Goal: Information Seeking & Learning: Find specific fact

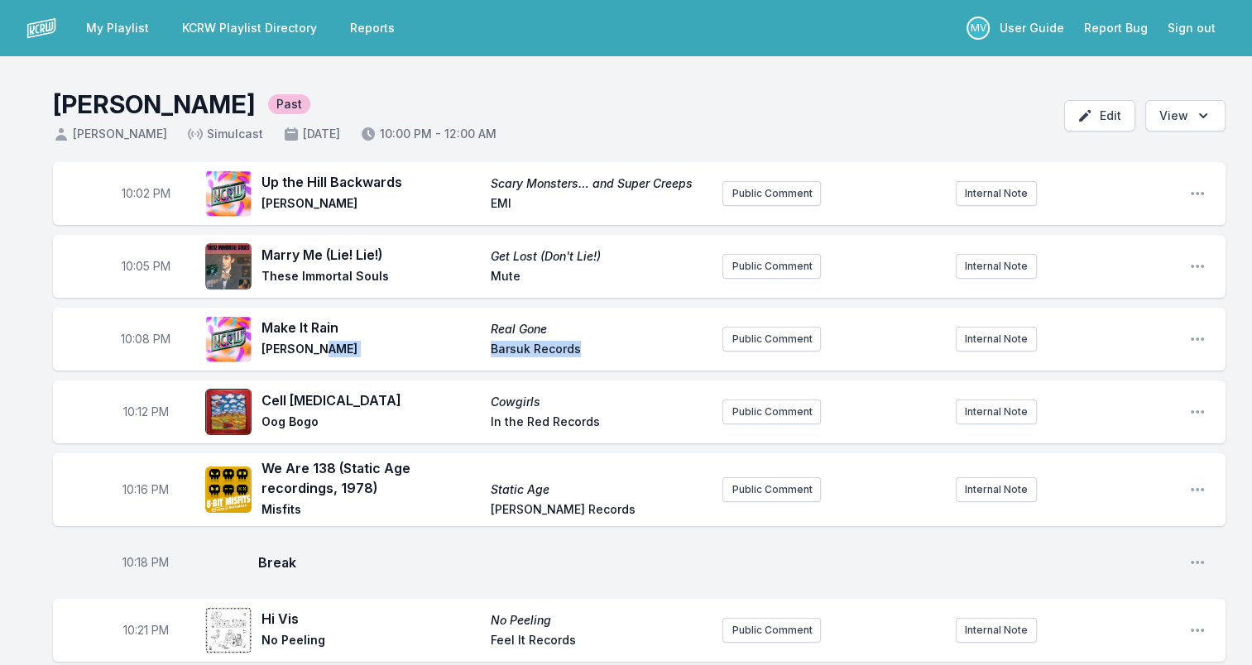
drag, startPoint x: 594, startPoint y: 346, endPoint x: 459, endPoint y: 346, distance: 134.8
click at [459, 346] on div "Make It Rain Real Gone [PERSON_NAME] Barsuk Records" at bounding box center [485, 339] width 448 height 43
drag, startPoint x: 459, startPoint y: 346, endPoint x: 554, endPoint y: 350, distance: 95.2
copy div "Barsuk Records"
drag, startPoint x: 490, startPoint y: 419, endPoint x: 606, endPoint y: 424, distance: 116.8
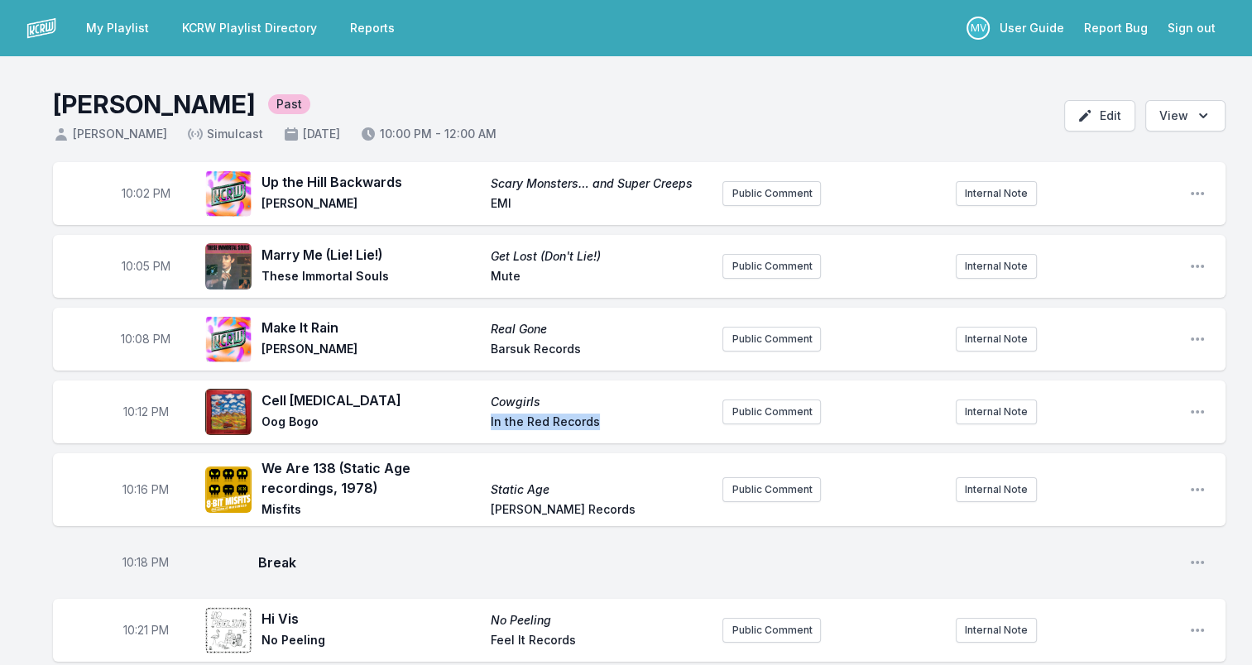
click at [606, 424] on span "In the Red Records" at bounding box center [600, 424] width 219 height 20
drag, startPoint x: 606, startPoint y: 424, endPoint x: 576, endPoint y: 420, distance: 30.8
copy span "In the Red Records"
drag, startPoint x: 489, startPoint y: 510, endPoint x: 597, endPoint y: 508, distance: 108.4
click at [597, 508] on div "We Are 138 (Static Age recordings, 1978) Static Age Misfits [PERSON_NAME] Recor…" at bounding box center [485, 489] width 448 height 63
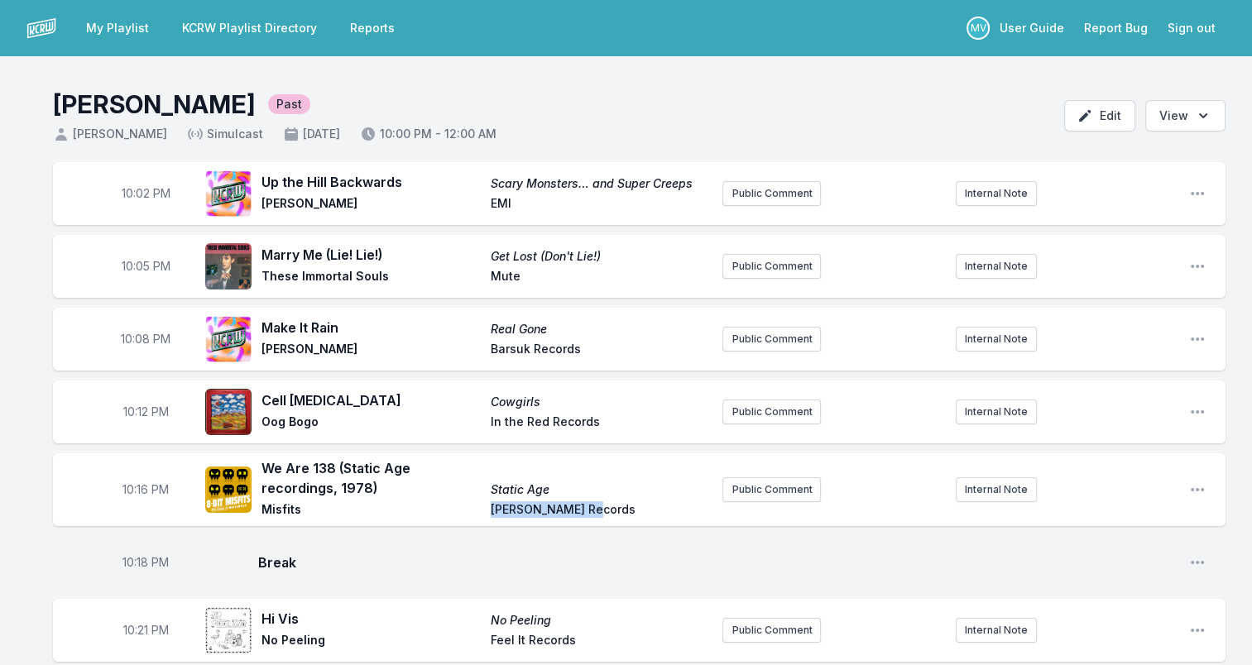
drag, startPoint x: 597, startPoint y: 508, endPoint x: 561, endPoint y: 508, distance: 36.4
copy span "[PERSON_NAME] Records"
drag, startPoint x: 336, startPoint y: 464, endPoint x: 361, endPoint y: 506, distance: 48.9
click at [361, 506] on div "We Are 138 (Static Age recordings, 1978) Static Age Misfits [PERSON_NAME] Recor…" at bounding box center [485, 489] width 448 height 63
drag, startPoint x: 361, startPoint y: 506, endPoint x: 332, endPoint y: 488, distance: 34.2
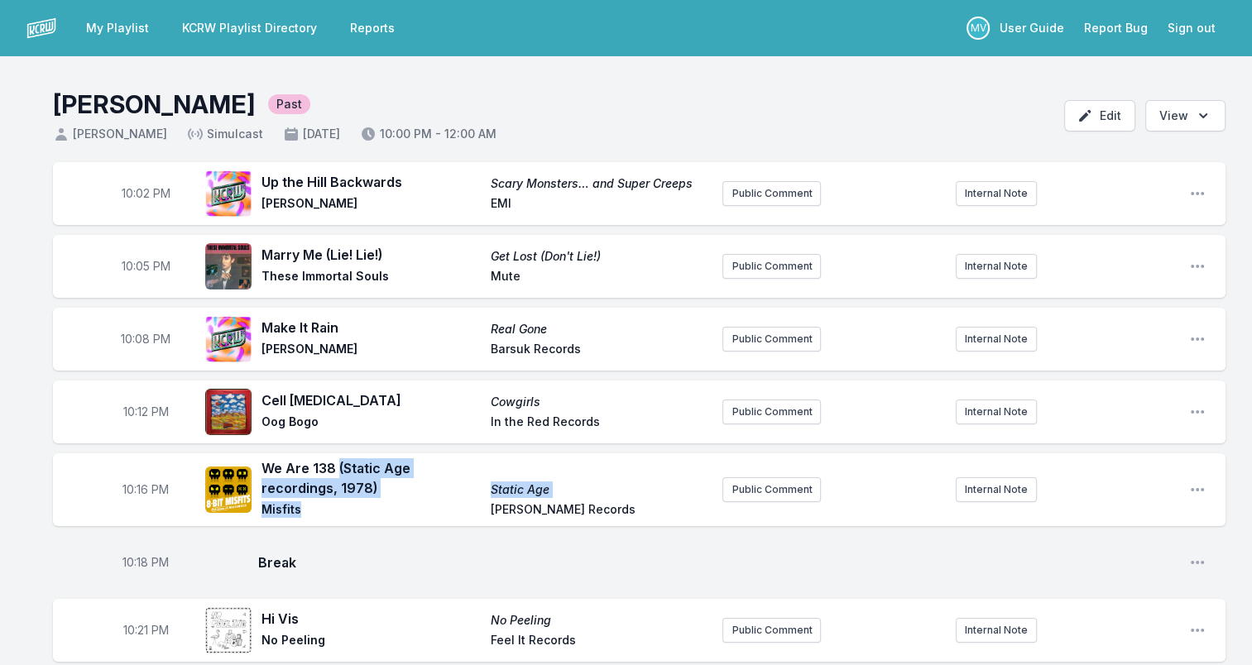
copy div "(Static Age recordings, 1978) Static Age Misfits"
click at [400, 496] on span "We Are 138 (Static Age recordings, 1978)" at bounding box center [370, 478] width 219 height 40
click at [261, 461] on span "We Are 138 (Static Age recordings, 1978)" at bounding box center [370, 478] width 219 height 40
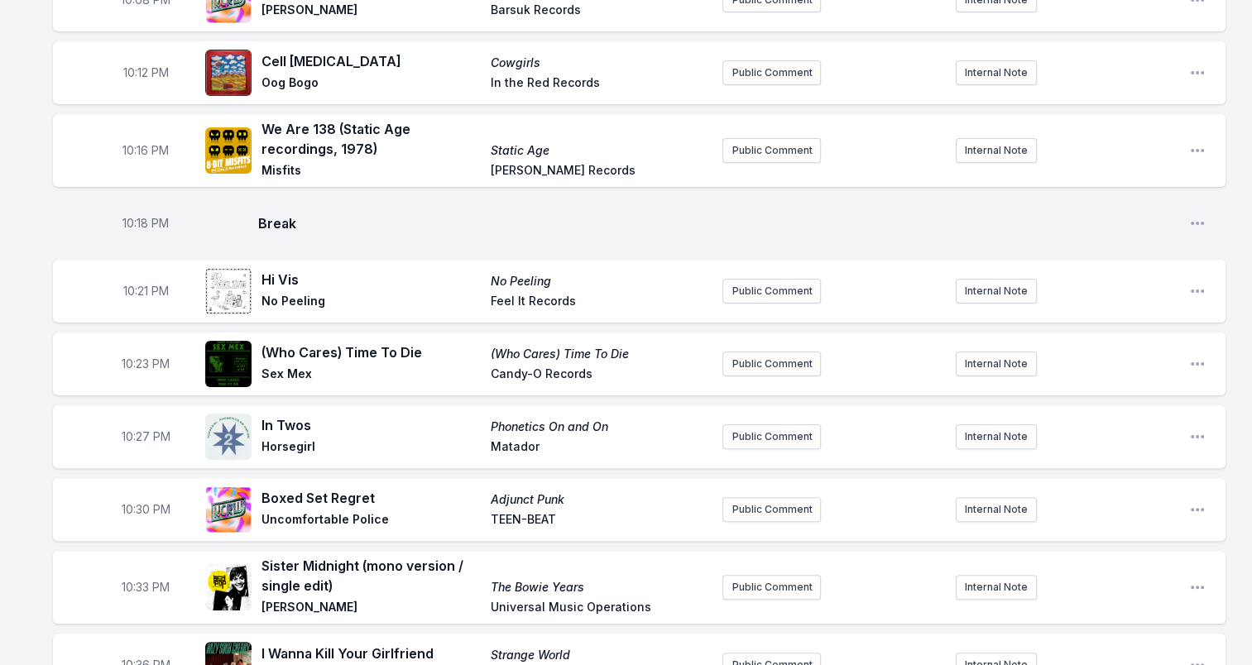
scroll to position [414, 0]
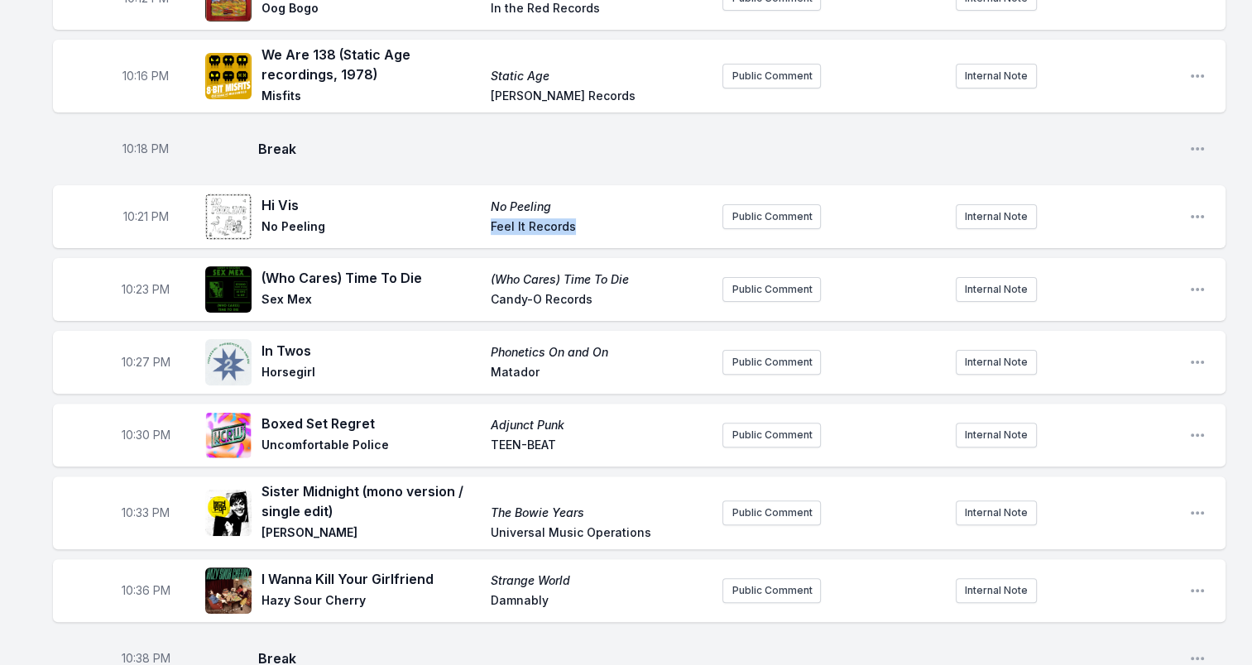
drag, startPoint x: 490, startPoint y: 223, endPoint x: 596, endPoint y: 237, distance: 107.6
click at [596, 237] on span "Feel It Records" at bounding box center [600, 228] width 219 height 20
drag, startPoint x: 596, startPoint y: 237, endPoint x: 542, endPoint y: 228, distance: 55.5
copy span "Feel It Records"
click at [503, 370] on span "Matador" at bounding box center [600, 374] width 219 height 20
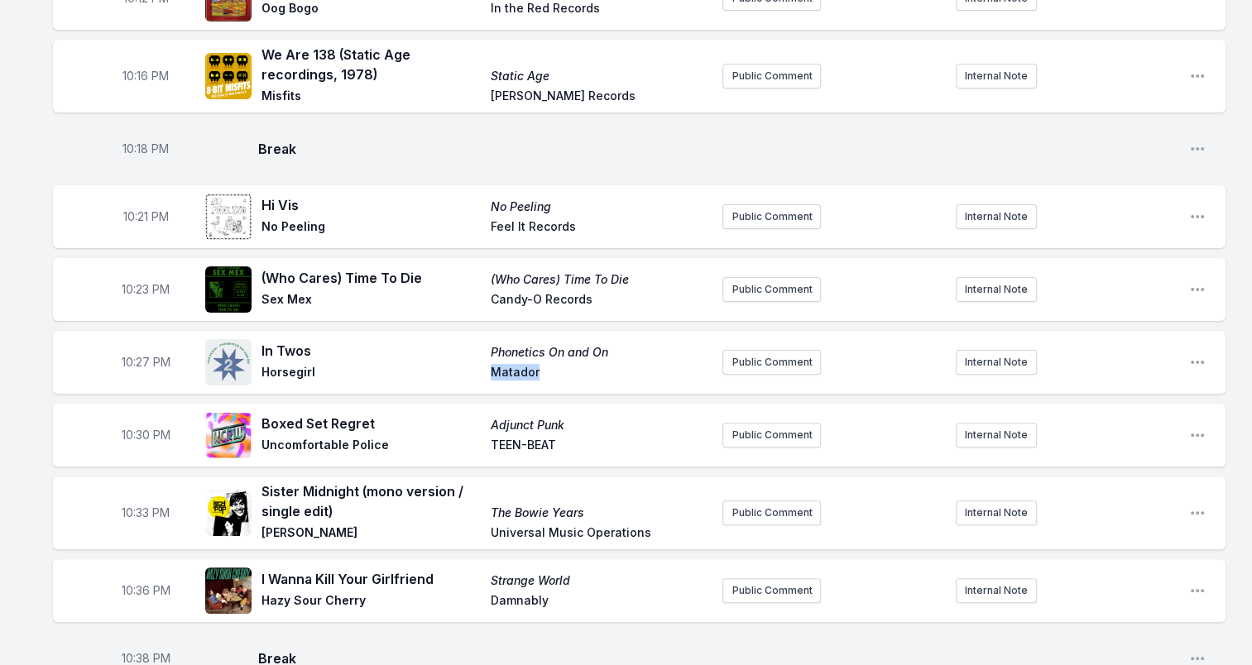
click at [505, 370] on span "Matador" at bounding box center [600, 374] width 219 height 20
copy span "Matador"
drag, startPoint x: 491, startPoint y: 297, endPoint x: 592, endPoint y: 301, distance: 100.2
click at [592, 301] on span "Candy-O Records" at bounding box center [600, 301] width 219 height 20
drag, startPoint x: 592, startPoint y: 301, endPoint x: 576, endPoint y: 299, distance: 15.8
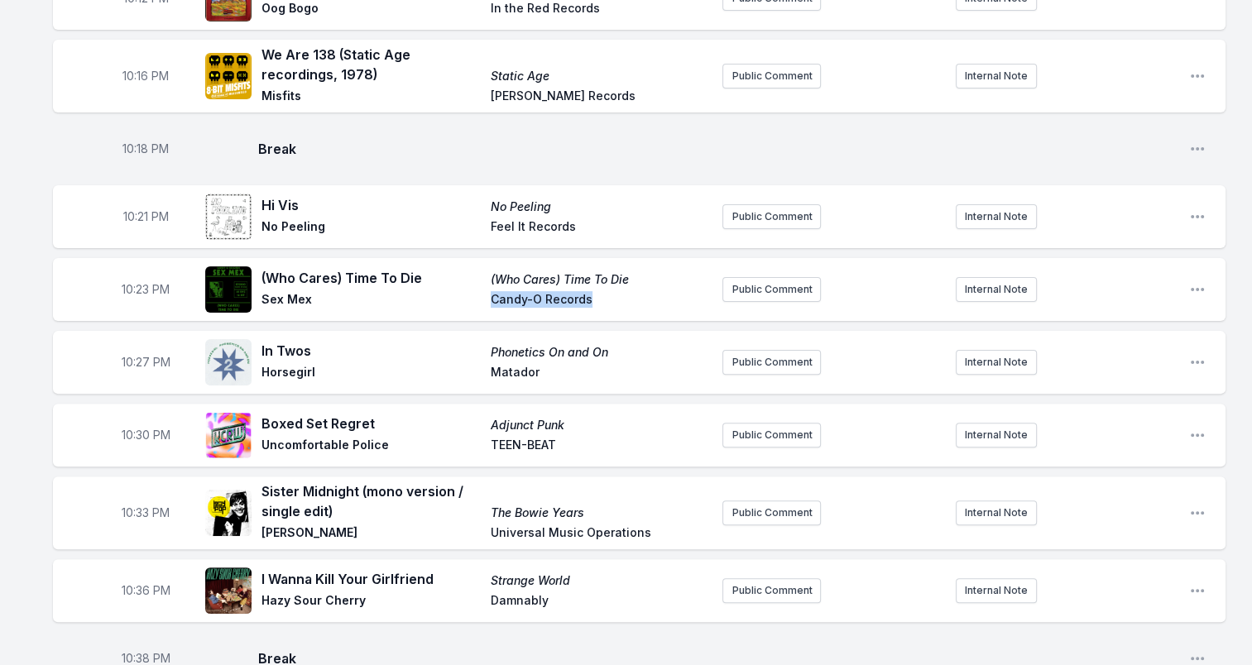
copy span "Candy-O Records"
drag, startPoint x: 541, startPoint y: 435, endPoint x: 481, endPoint y: 435, distance: 59.6
click at [481, 435] on div "Boxed Set Regret Adjunct Punk Uncomfortable Police TEEN-BEAT" at bounding box center [485, 435] width 448 height 43
drag, startPoint x: 481, startPoint y: 435, endPoint x: 515, endPoint y: 439, distance: 34.2
copy div "TEEN-BEAT"
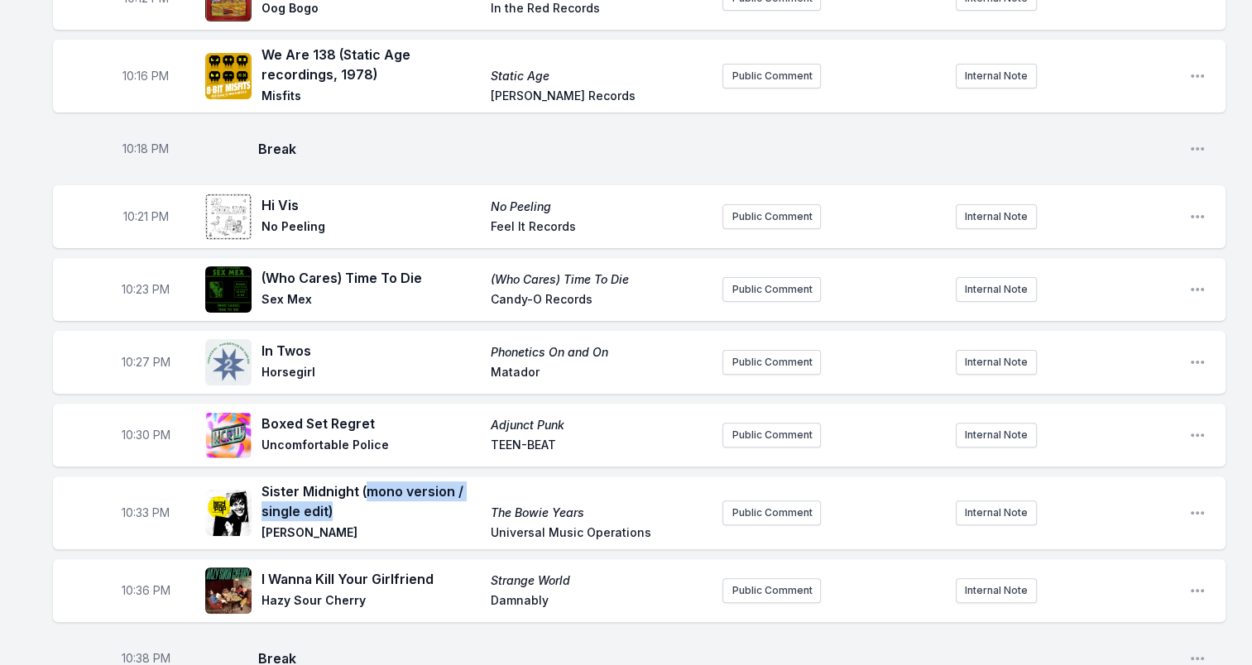
drag, startPoint x: 338, startPoint y: 506, endPoint x: 364, endPoint y: 488, distance: 31.4
click at [364, 488] on span "Sister Midnight (mono version / single edit)" at bounding box center [370, 501] width 219 height 40
click at [361, 491] on span "Sister Midnight (mono version / single edit)" at bounding box center [370, 501] width 219 height 40
drag, startPoint x: 361, startPoint y: 491, endPoint x: 370, endPoint y: 490, distance: 9.2
copy span "(mono version / single edit)"
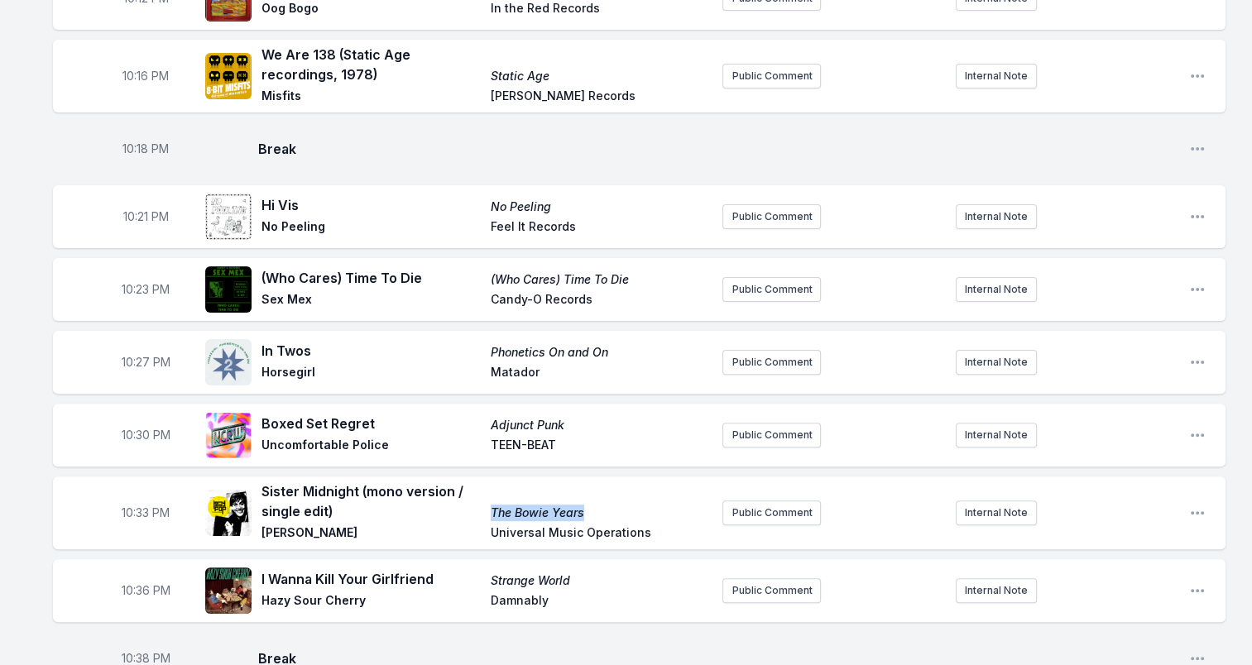
drag, startPoint x: 583, startPoint y: 511, endPoint x: 472, endPoint y: 512, distance: 111.7
click at [472, 512] on div "Sister Midnight (mono version / single edit) The Bowie Years [PERSON_NAME] Univ…" at bounding box center [485, 512] width 448 height 63
drag, startPoint x: 472, startPoint y: 512, endPoint x: 522, endPoint y: 510, distance: 50.5
copy div "The Bowie Years"
drag, startPoint x: 488, startPoint y: 535, endPoint x: 658, endPoint y: 535, distance: 169.6
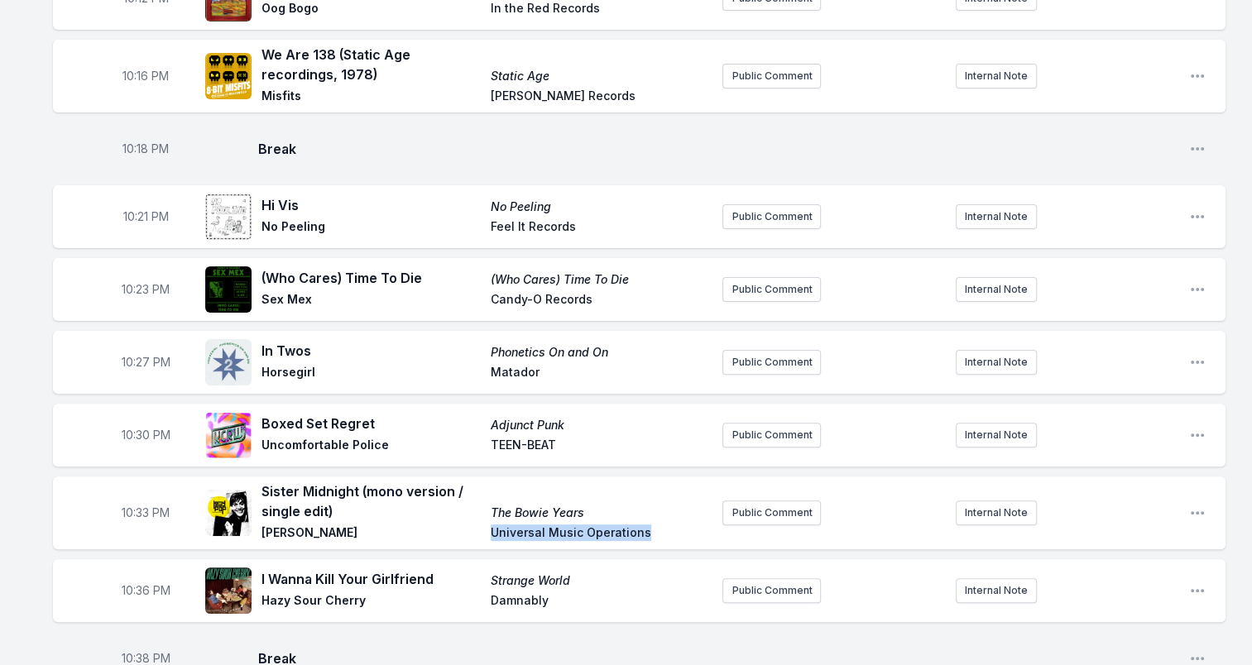
click at [658, 535] on div "Sister Midnight (mono version / single edit) The Bowie Years [PERSON_NAME] Univ…" at bounding box center [485, 512] width 448 height 63
drag, startPoint x: 658, startPoint y: 535, endPoint x: 596, endPoint y: 530, distance: 61.4
click at [527, 600] on span "Damnably" at bounding box center [600, 602] width 219 height 20
click at [528, 600] on span "Damnably" at bounding box center [600, 602] width 219 height 20
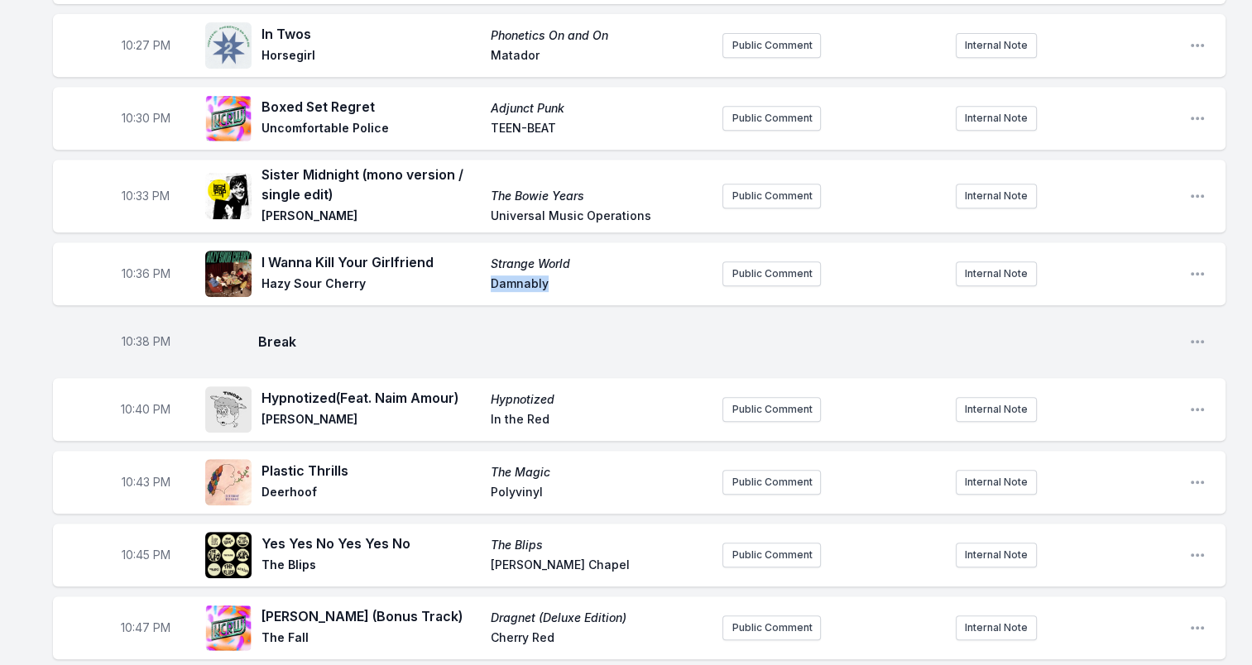
scroll to position [745, 0]
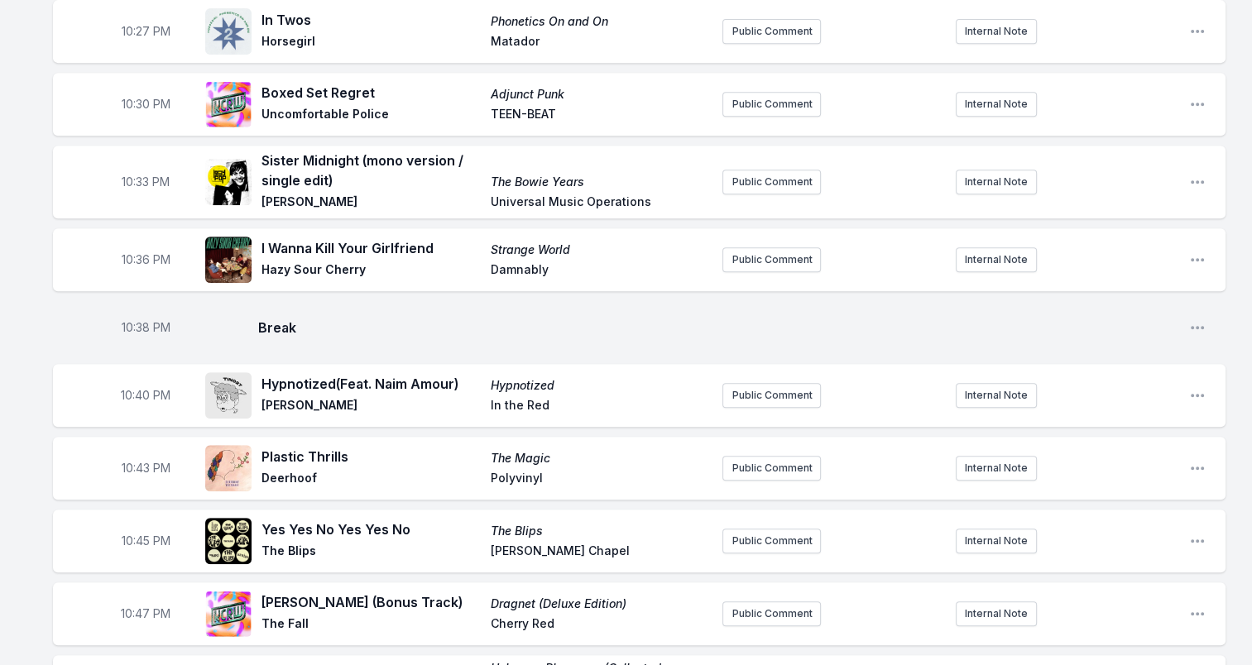
click at [380, 324] on span "Break" at bounding box center [716, 328] width 917 height 20
